Goal: Book appointment/travel/reservation

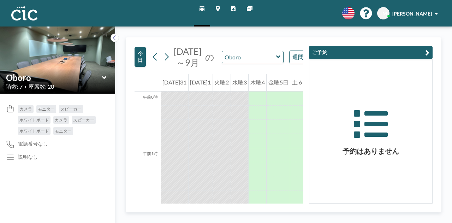
scroll to position [735, 0]
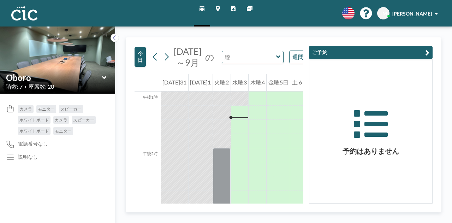
click at [266, 63] on input "text" at bounding box center [249, 57] width 54 height 12
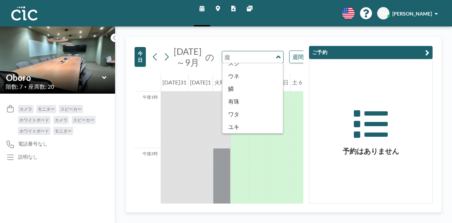
scroll to position [391, 0]
type input "Usu"
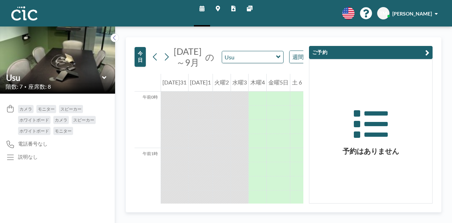
scroll to position [735, 0]
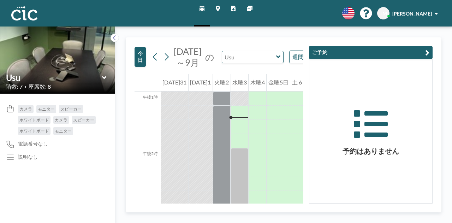
click at [251, 63] on input "text" at bounding box center [249, 57] width 54 height 12
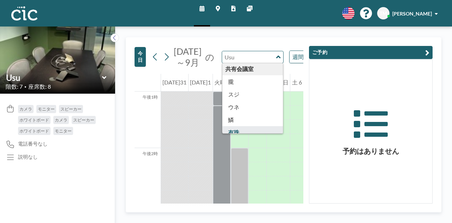
scroll to position [391, 0]
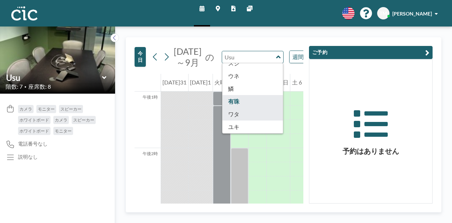
type input "Wata"
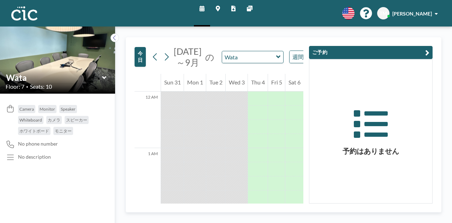
scroll to position [735, 0]
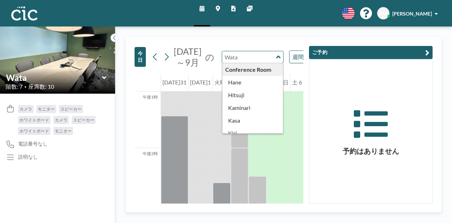
click at [245, 63] on input "text" at bounding box center [249, 57] width 54 height 12
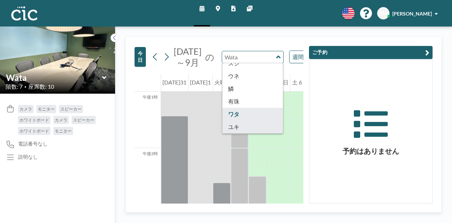
type input "[PERSON_NAME]"
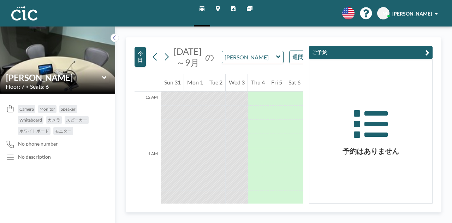
scroll to position [735, 0]
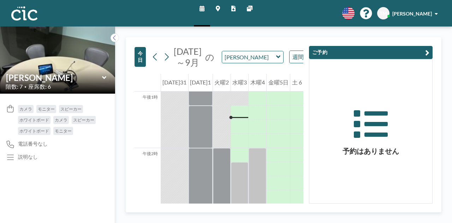
click at [276, 58] on icon at bounding box center [278, 56] width 4 height 3
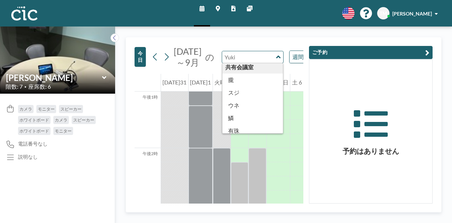
scroll to position [366, 0]
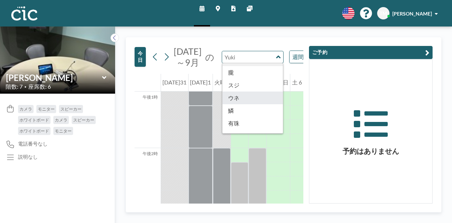
type input "Une"
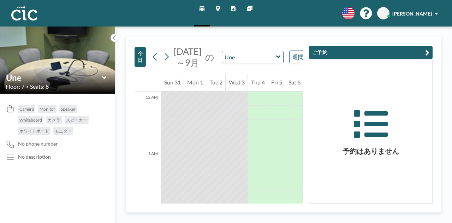
scroll to position [735, 0]
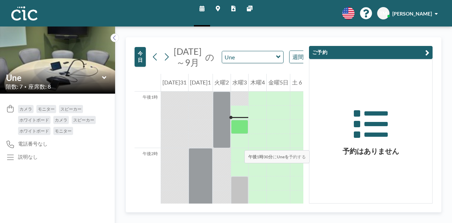
click at [237, 134] on div at bounding box center [240, 127] width 18 height 14
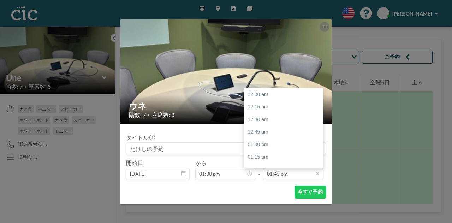
scroll to position [692, 0]
click at [290, 176] on input "01:45 pm" at bounding box center [293, 174] width 60 height 12
click at [276, 133] on div "午後2時30分" at bounding box center [285, 132] width 83 height 13
type input "02:30 pm"
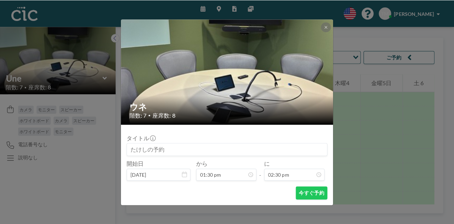
scroll to position [729, 0]
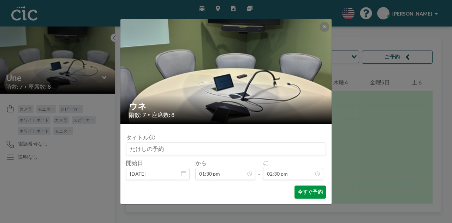
click at [300, 195] on font "今すぐ予約" at bounding box center [310, 192] width 25 height 7
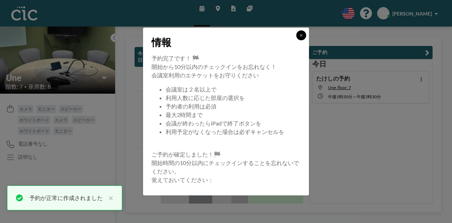
click at [303, 34] on icon at bounding box center [301, 35] width 4 height 4
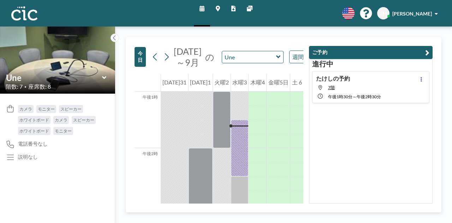
scroll to position [735, 0]
